Goal: Information Seeking & Learning: Learn about a topic

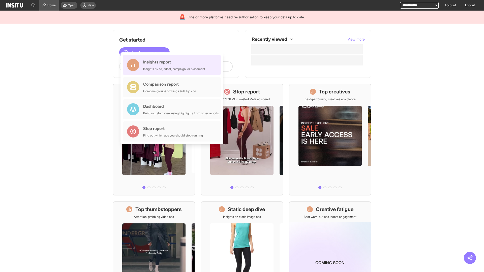
click at [173, 65] on div "Insights report Insights by ad, adset, campaign, or placement" at bounding box center [174, 65] width 62 height 12
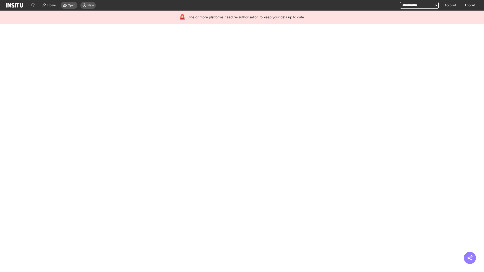
select select "**"
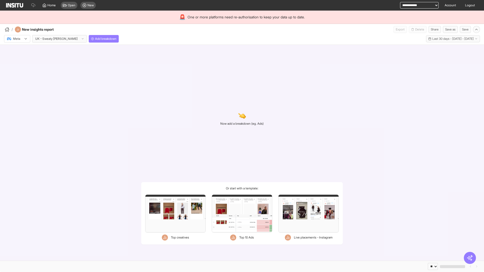
click at [17, 39] on div at bounding box center [14, 38] width 14 height 5
click at [18, 58] on span "TikTok" at bounding box center [17, 58] width 9 height 5
